Goal: Transaction & Acquisition: Download file/media

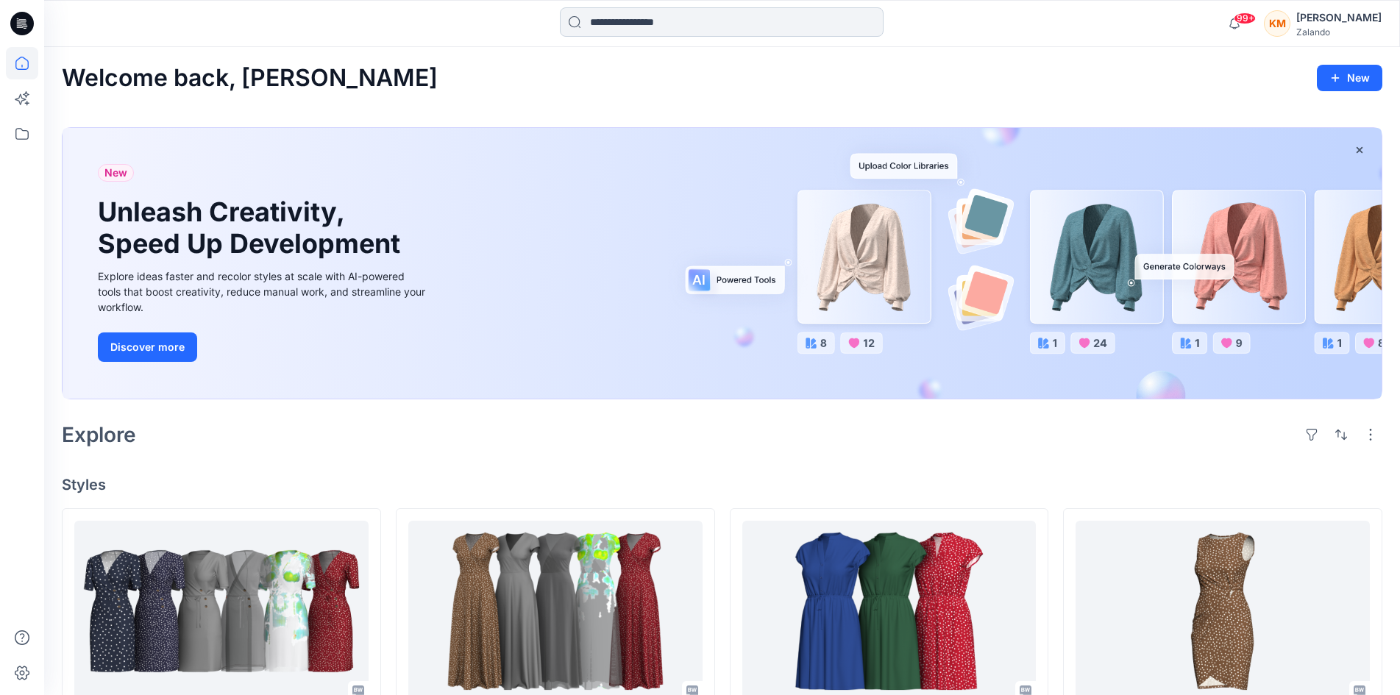
click at [664, 27] on input at bounding box center [722, 21] width 324 height 29
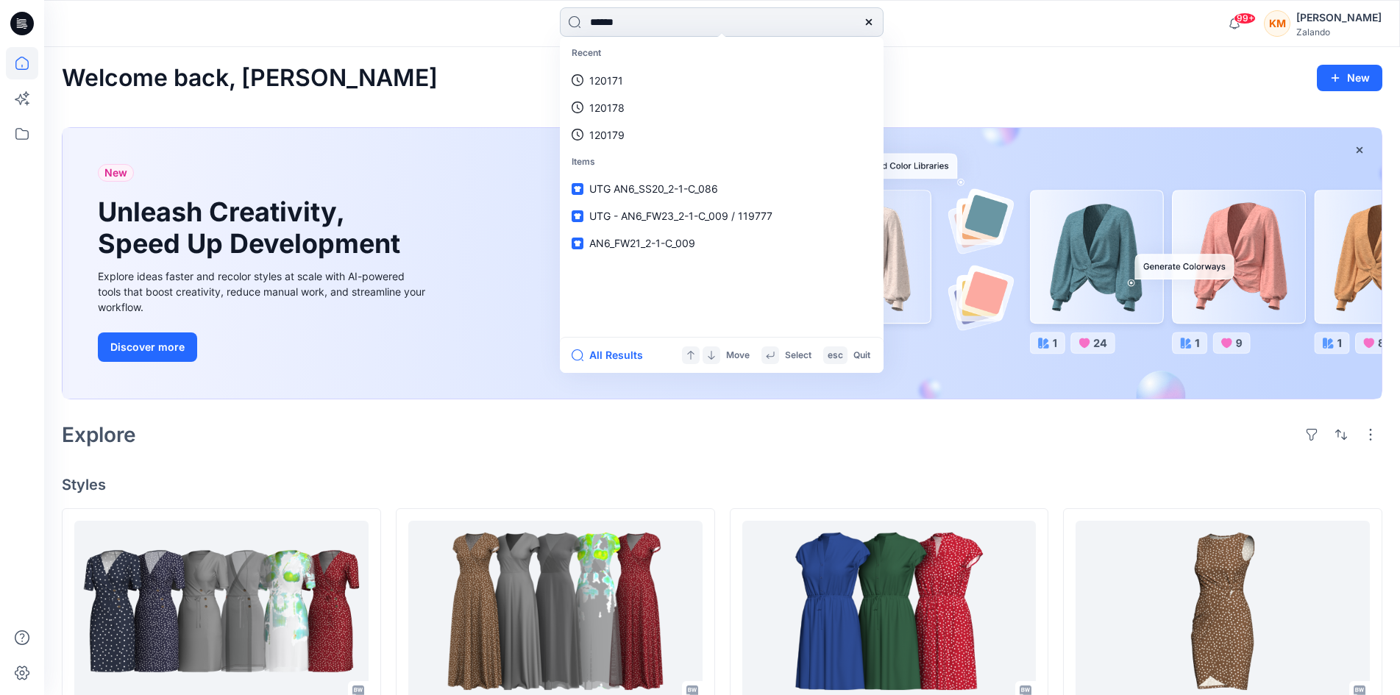
type input "******"
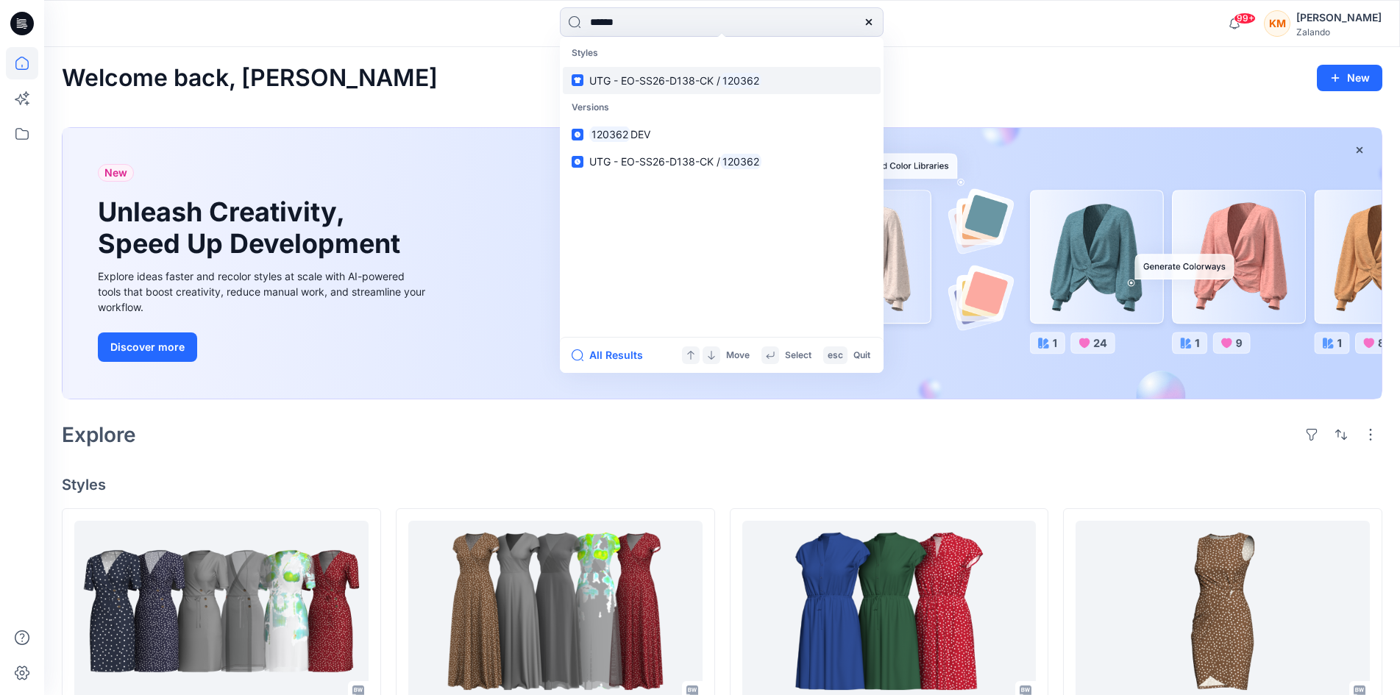
click at [654, 79] on span "UTG - EO-SS26-D138-CK /" at bounding box center [654, 80] width 131 height 13
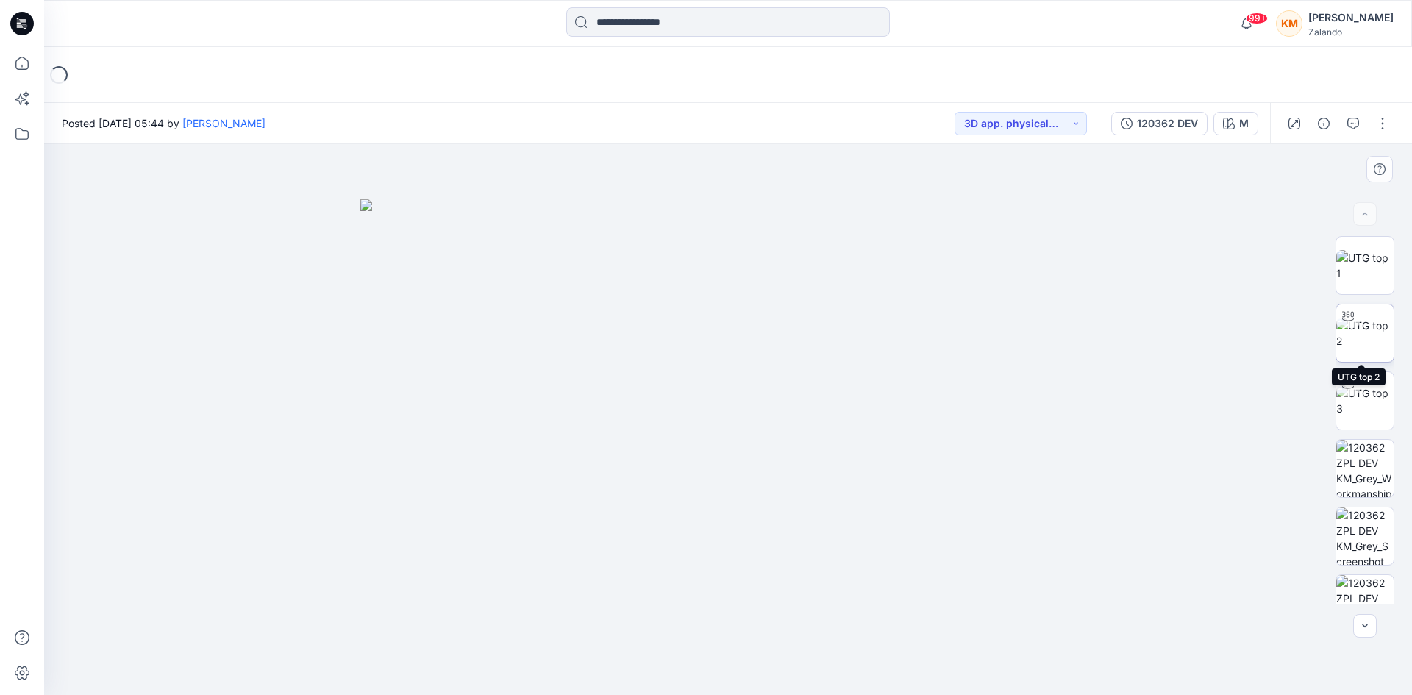
drag, startPoint x: 1362, startPoint y: 344, endPoint x: 1353, endPoint y: 347, distance: 9.6
click at [1362, 347] on img at bounding box center [1365, 333] width 57 height 31
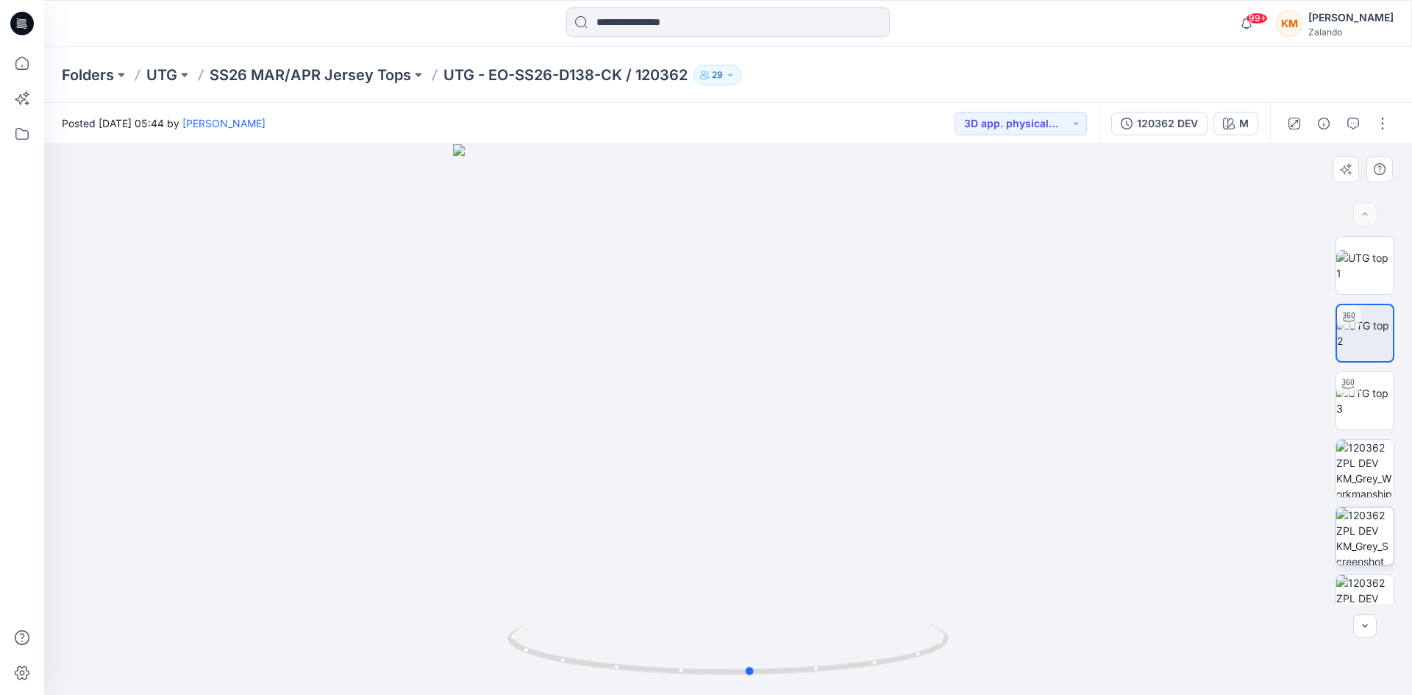
drag, startPoint x: 877, startPoint y: 667, endPoint x: 1341, endPoint y: 537, distance: 482.1
click at [911, 658] on icon at bounding box center [730, 651] width 445 height 55
drag, startPoint x: 1357, startPoint y: 395, endPoint x: 1294, endPoint y: 441, distance: 78.4
click at [1357, 397] on img at bounding box center [1365, 400] width 57 height 31
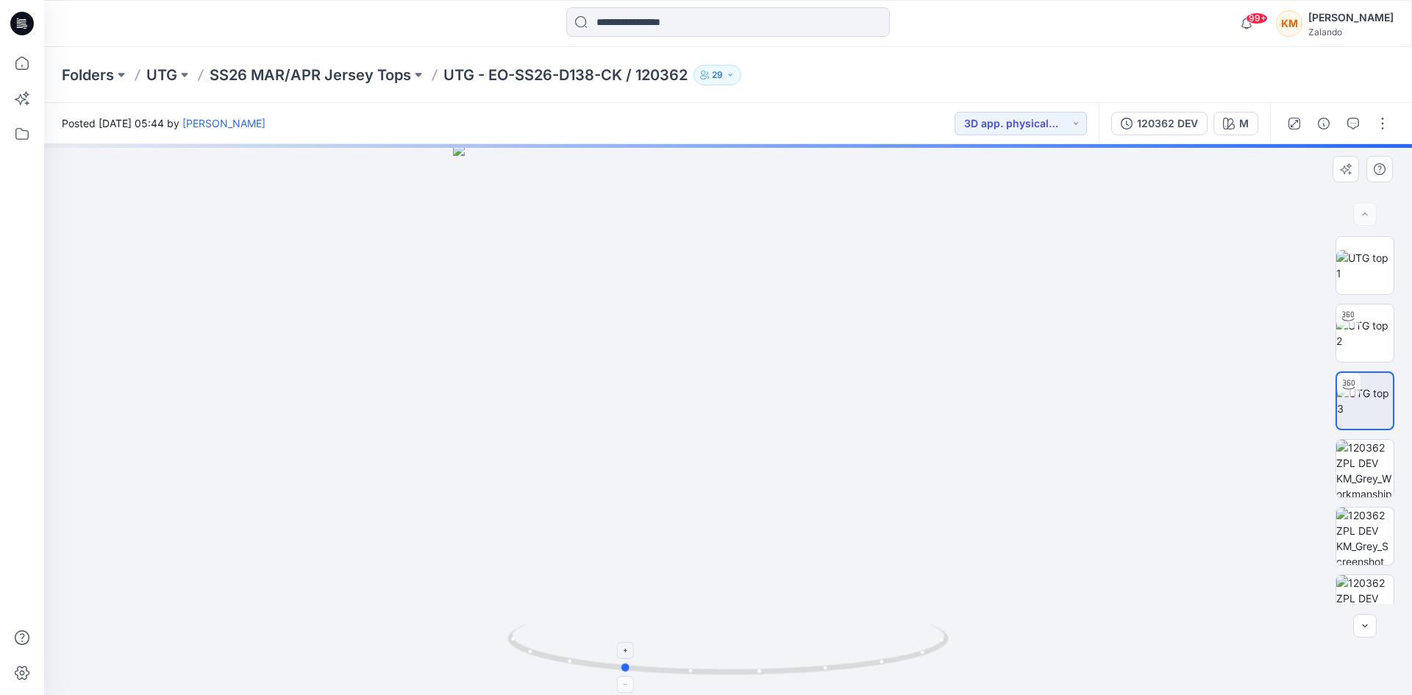
drag, startPoint x: 889, startPoint y: 661, endPoint x: 786, endPoint y: 671, distance: 104.2
click at [786, 671] on icon at bounding box center [730, 651] width 445 height 55
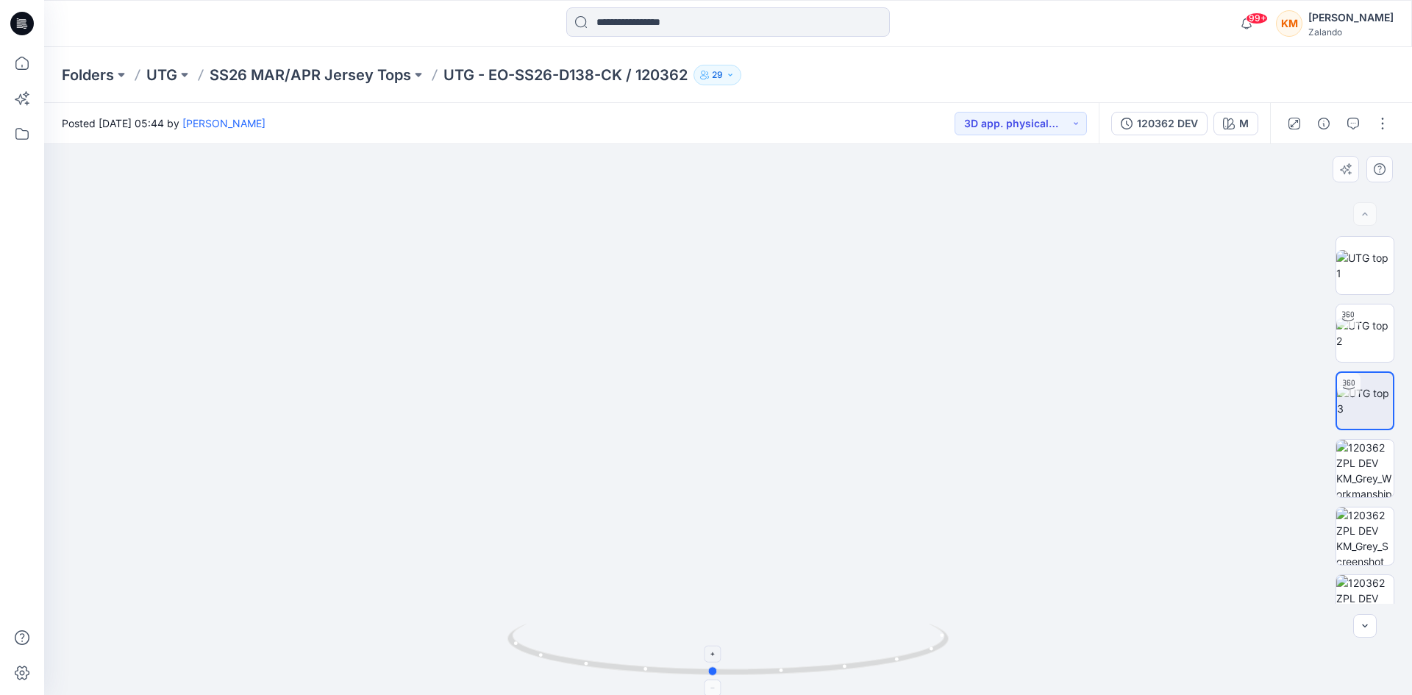
drag, startPoint x: 738, startPoint y: 674, endPoint x: 965, endPoint y: 519, distance: 275.3
click at [830, 675] on icon at bounding box center [730, 651] width 445 height 55
drag, startPoint x: 850, startPoint y: 670, endPoint x: 1256, endPoint y: 591, distance: 413.1
click at [904, 673] on icon at bounding box center [730, 651] width 445 height 55
click at [1355, 330] on img at bounding box center [1365, 333] width 57 height 31
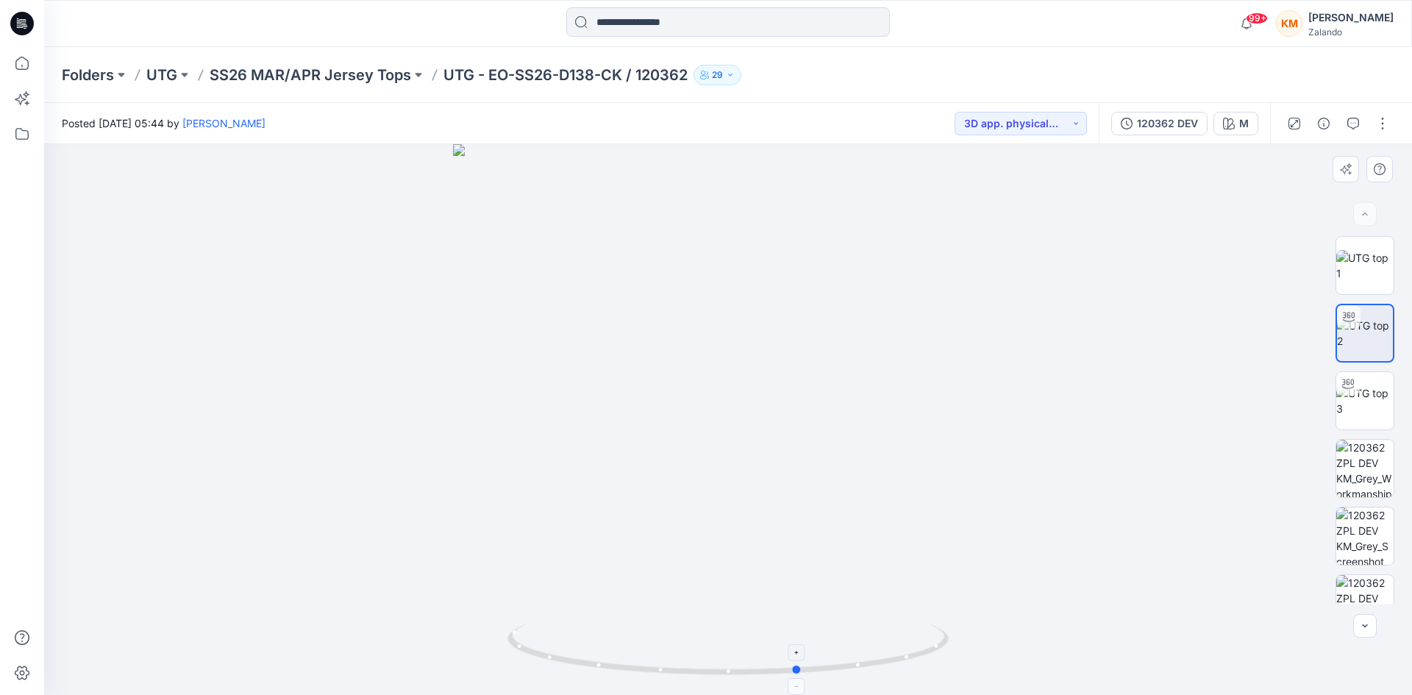
drag, startPoint x: 870, startPoint y: 667, endPoint x: 945, endPoint y: 672, distance: 74.4
click at [945, 672] on icon at bounding box center [730, 651] width 445 height 55
click at [1169, 128] on div "120362 DEV" at bounding box center [1167, 123] width 61 height 16
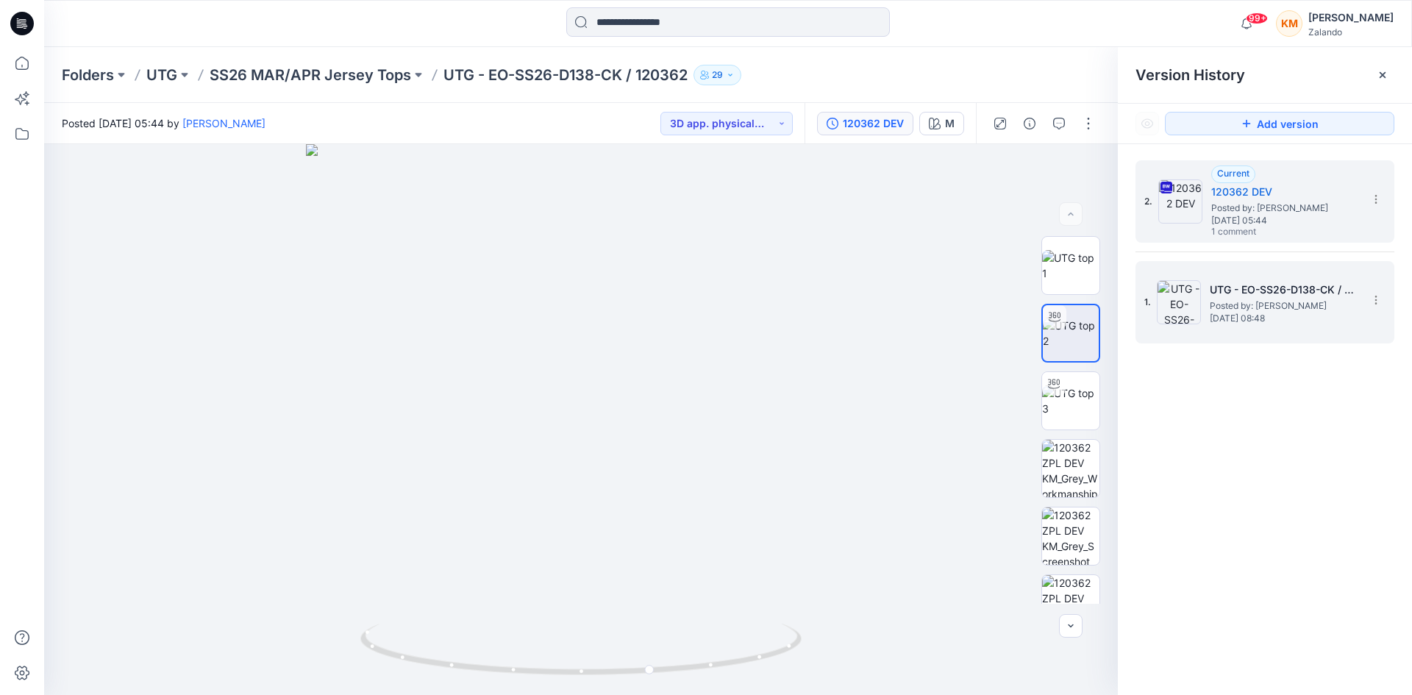
click at [1259, 299] on span "Posted by: [PERSON_NAME]" at bounding box center [1283, 306] width 147 height 15
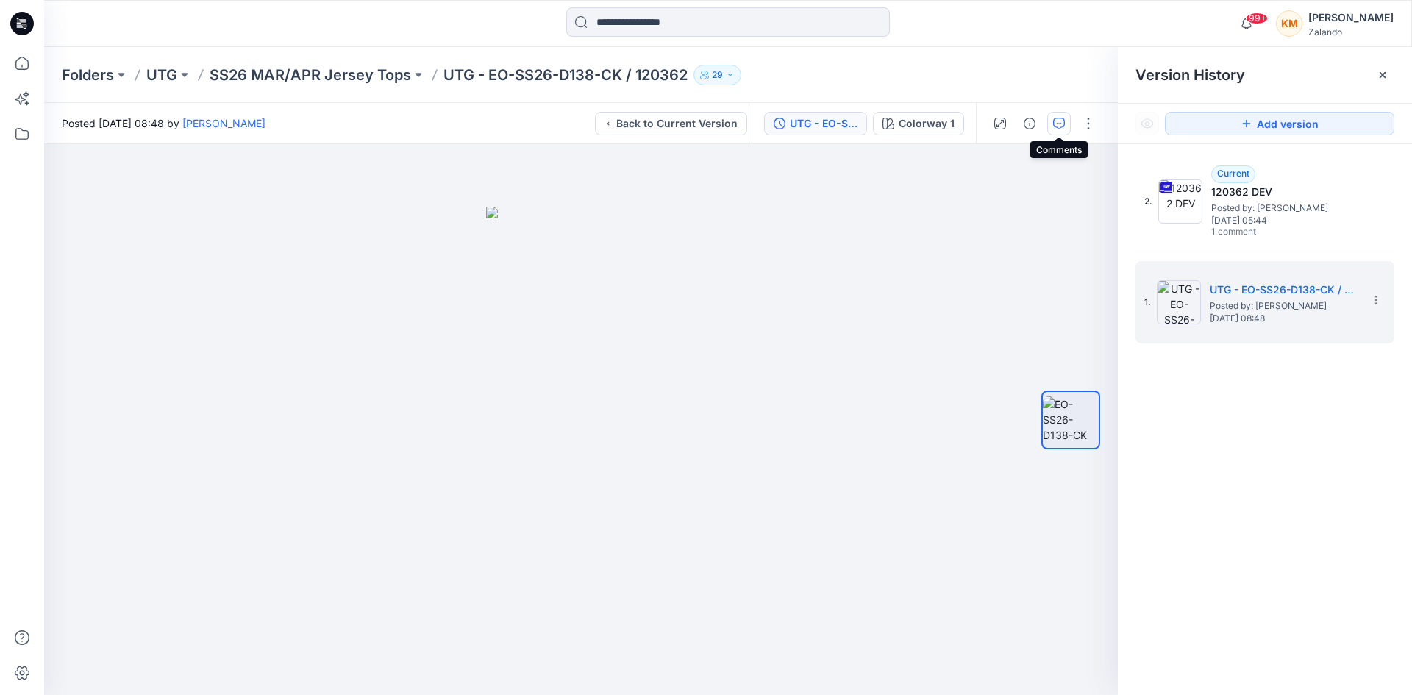
click at [1064, 127] on icon "button" at bounding box center [1059, 124] width 12 height 12
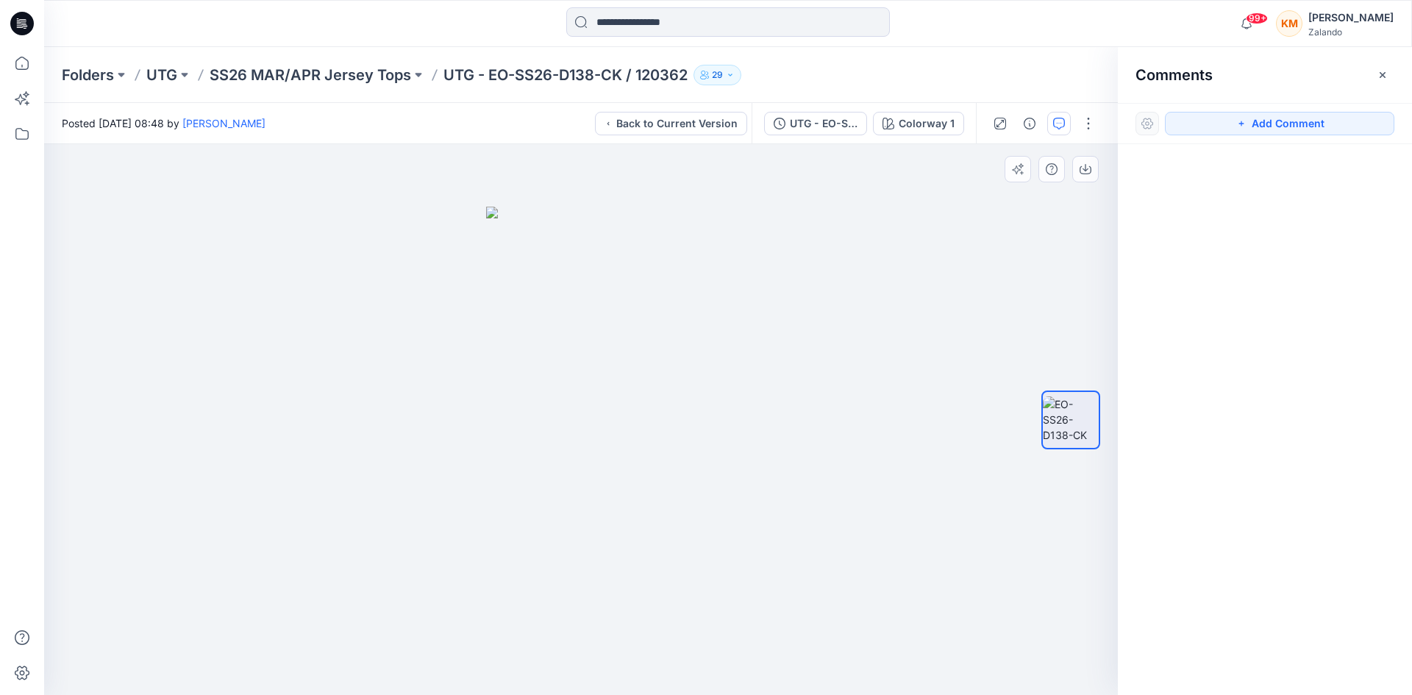
click at [585, 364] on img at bounding box center [581, 451] width 191 height 488
click at [825, 123] on div "UTG - EO-SS26-D138-CK / 120362" at bounding box center [824, 123] width 68 height 16
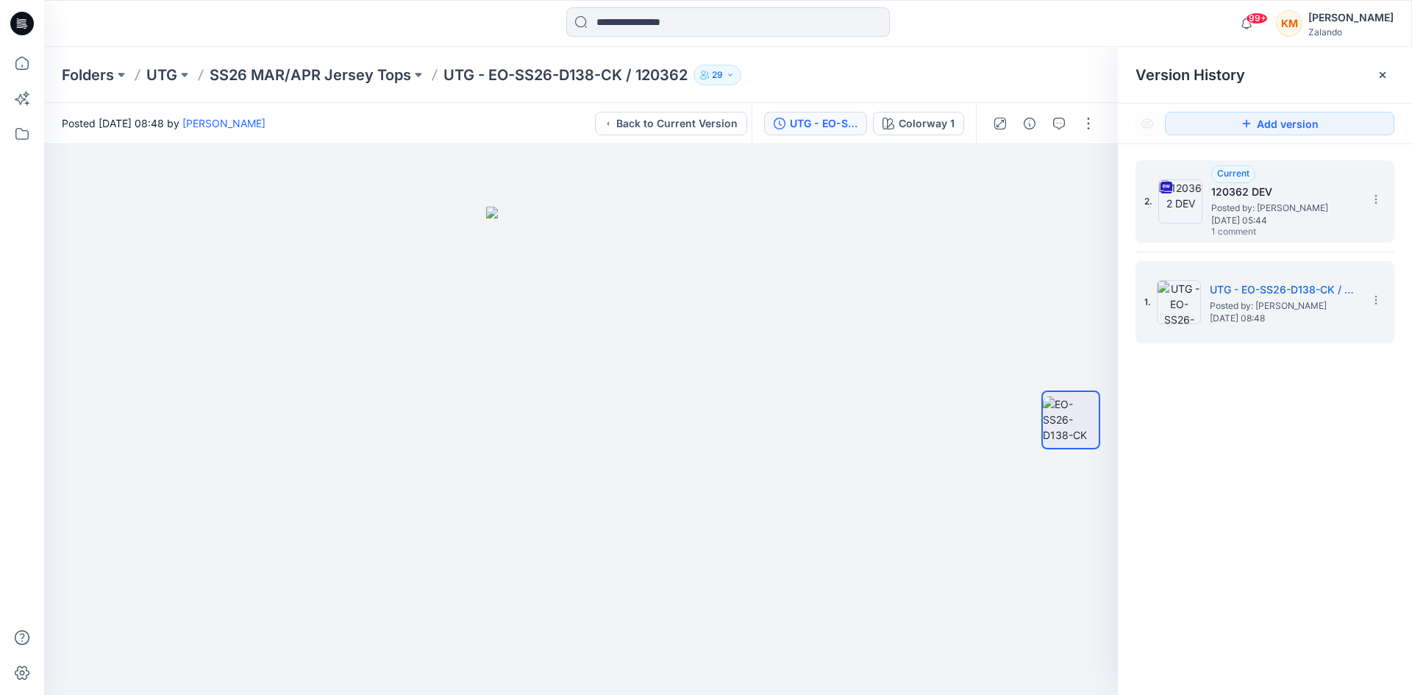
drag, startPoint x: 1234, startPoint y: 193, endPoint x: 1223, endPoint y: 205, distance: 16.1
click at [1235, 193] on h5 "120362 DEV" at bounding box center [1285, 192] width 147 height 18
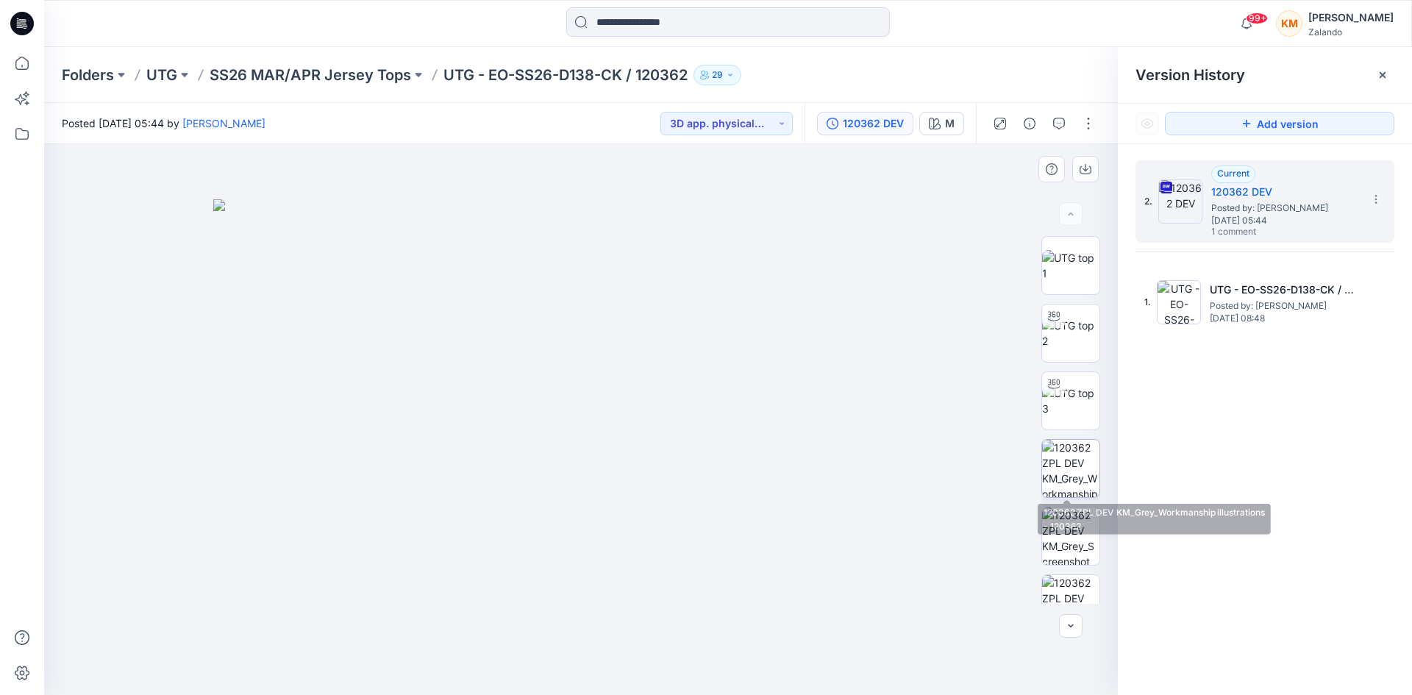
click at [1059, 467] on img at bounding box center [1070, 468] width 57 height 57
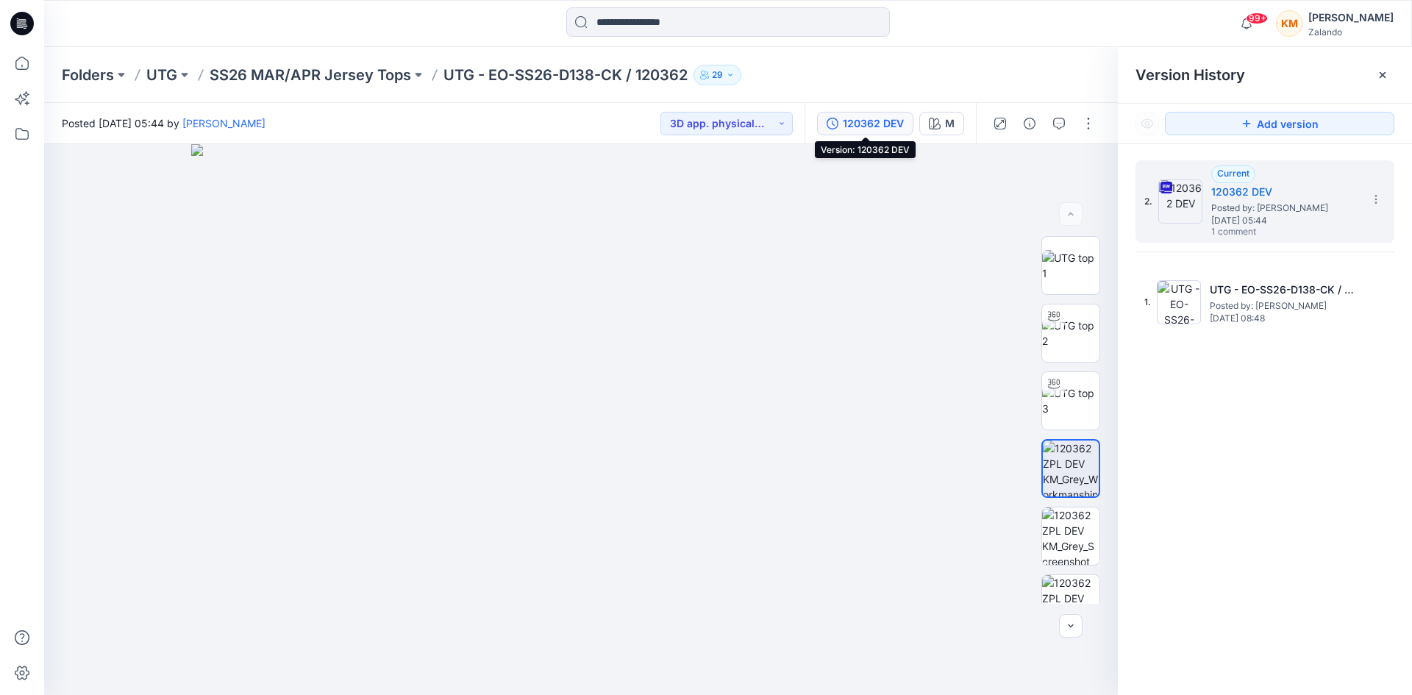
click at [859, 115] on div "120362 DEV" at bounding box center [873, 123] width 61 height 16
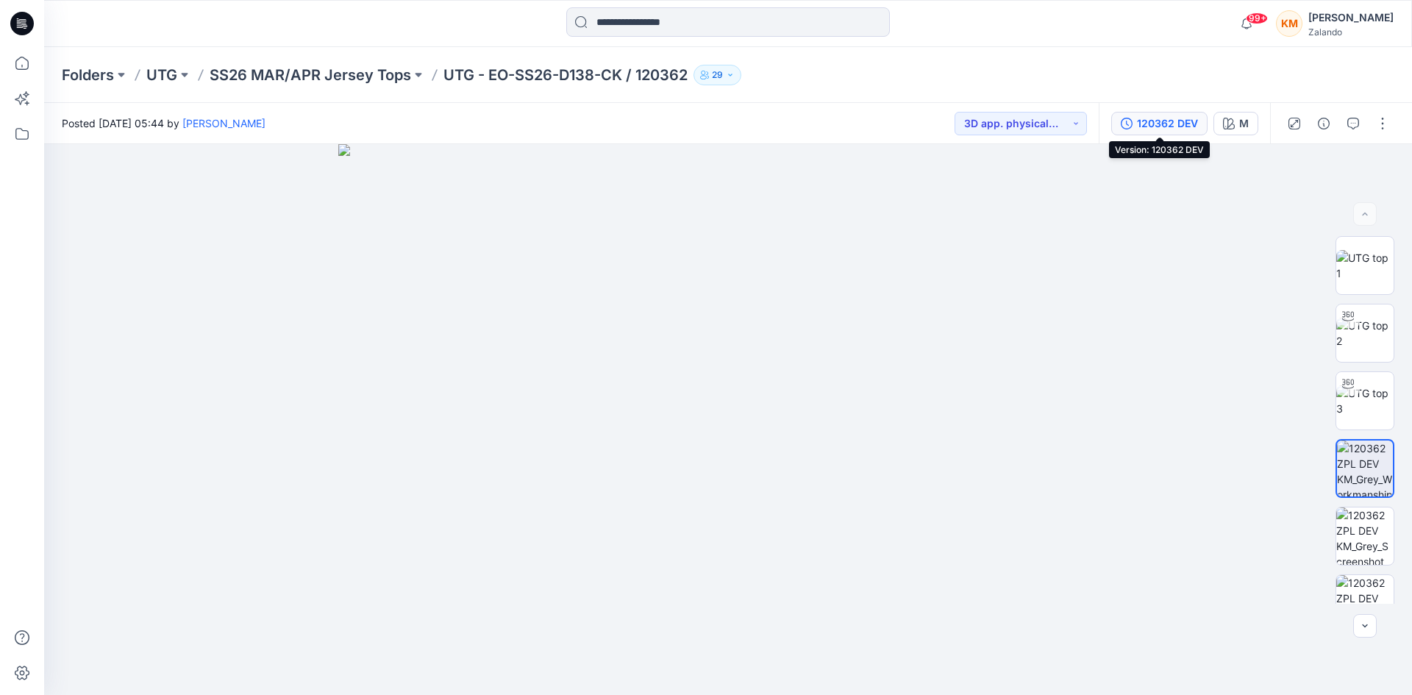
click at [1176, 120] on div "120362 DEV" at bounding box center [1167, 123] width 61 height 16
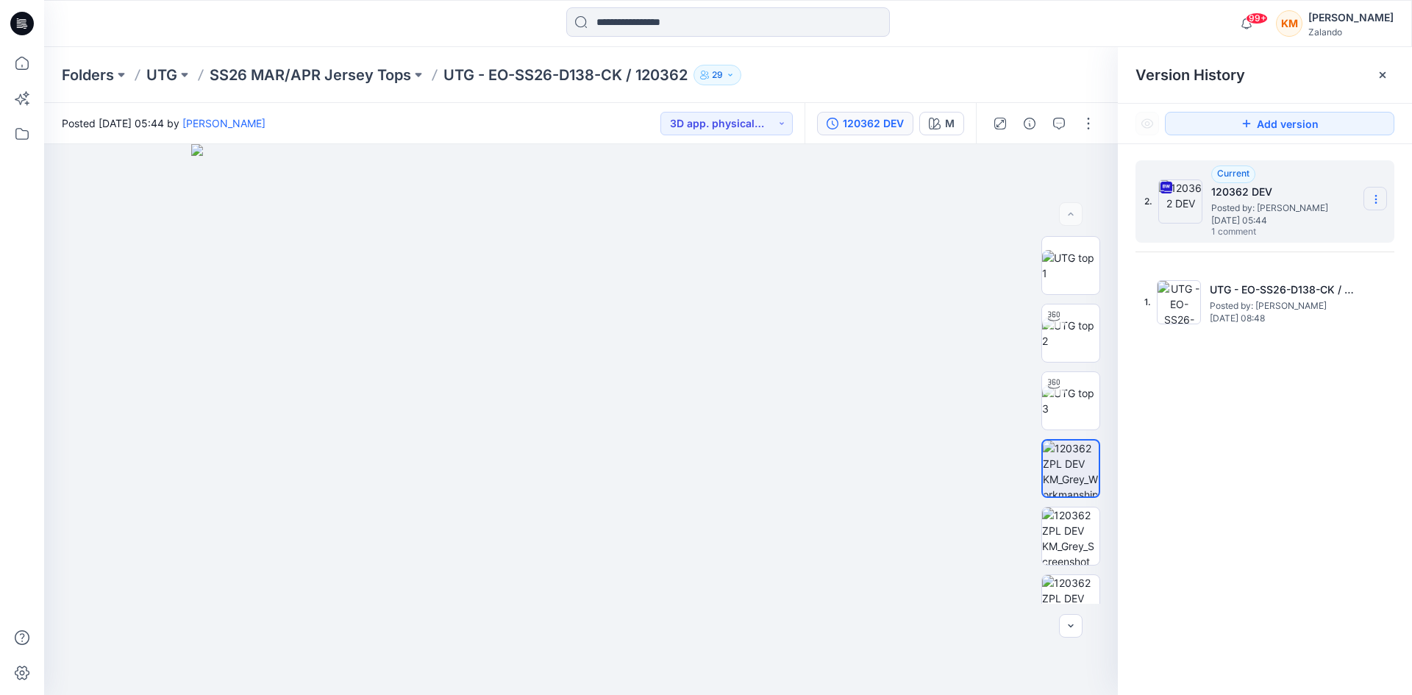
click at [1373, 193] on section at bounding box center [1376, 199] width 24 height 24
click at [1303, 233] on span "Download Source BW File" at bounding box center [1301, 228] width 123 height 18
click at [1051, 528] on img at bounding box center [1070, 536] width 57 height 57
